Goal: Task Accomplishment & Management: Use online tool/utility

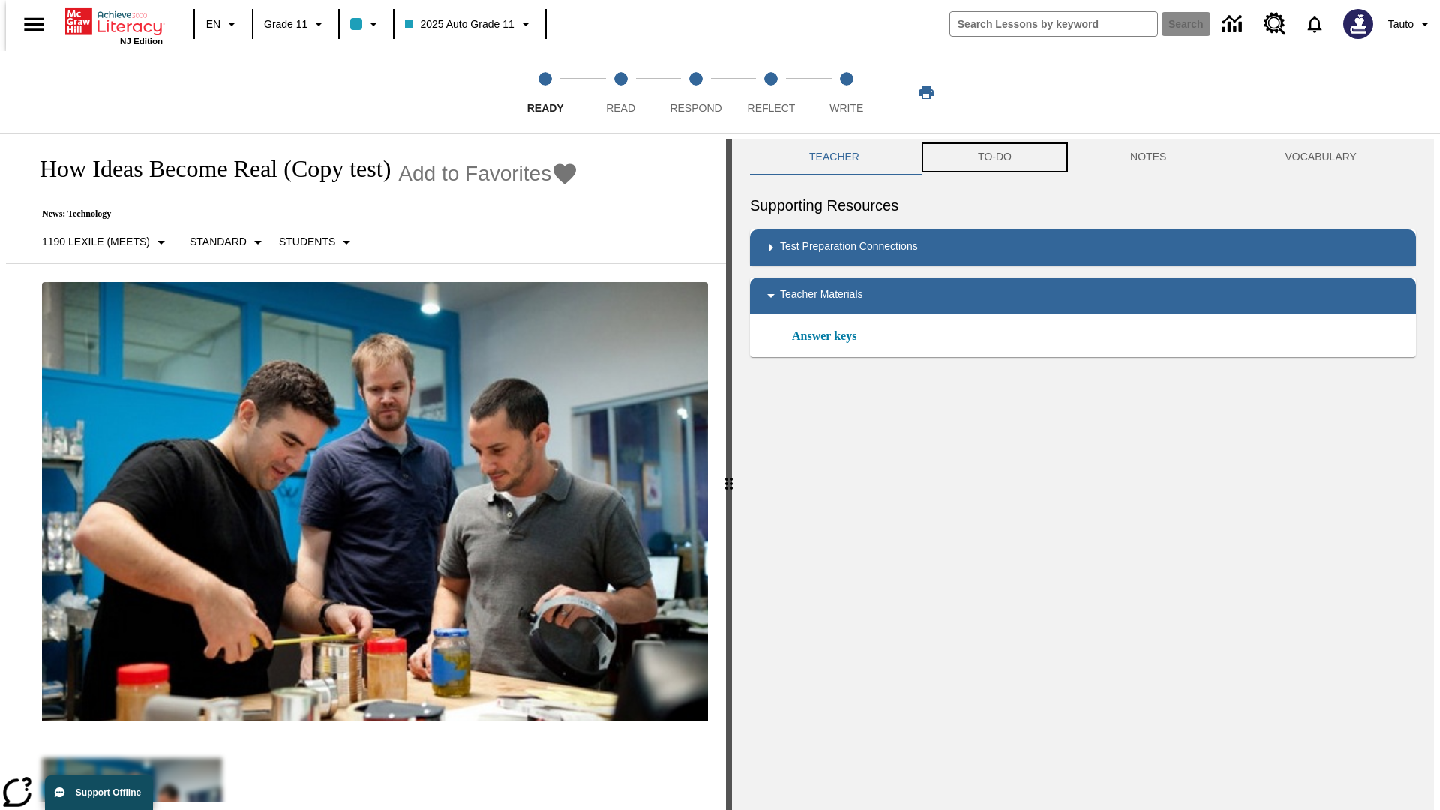
click at [994, 157] on button "TO-DO" at bounding box center [995, 157] width 152 height 36
